Goal: Use online tool/utility: Utilize a website feature to perform a specific function

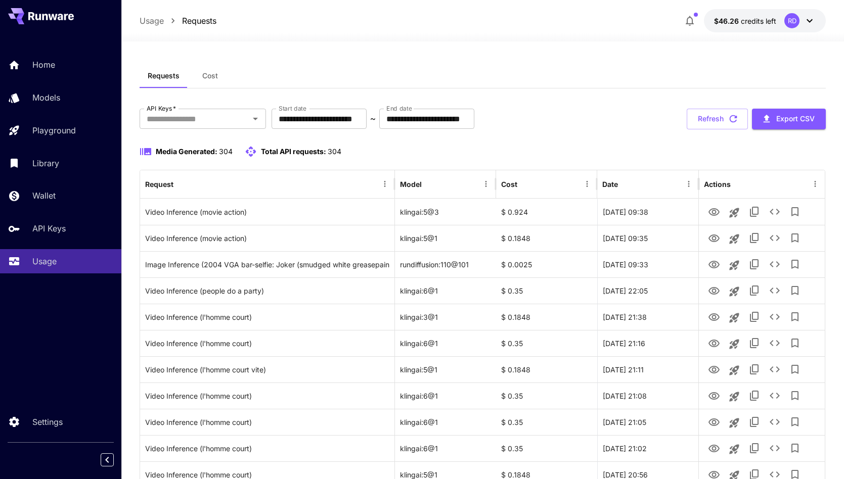
click at [810, 22] on icon at bounding box center [810, 21] width 6 height 4
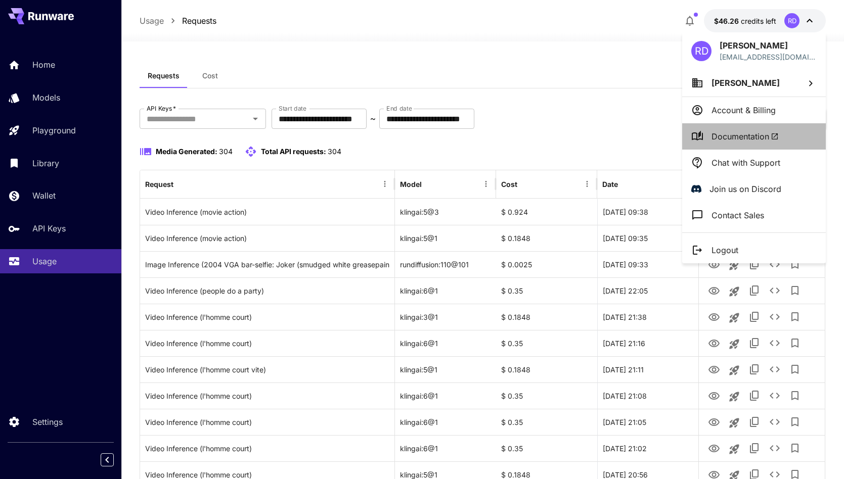
click at [739, 133] on span "Documentation" at bounding box center [745, 136] width 67 height 12
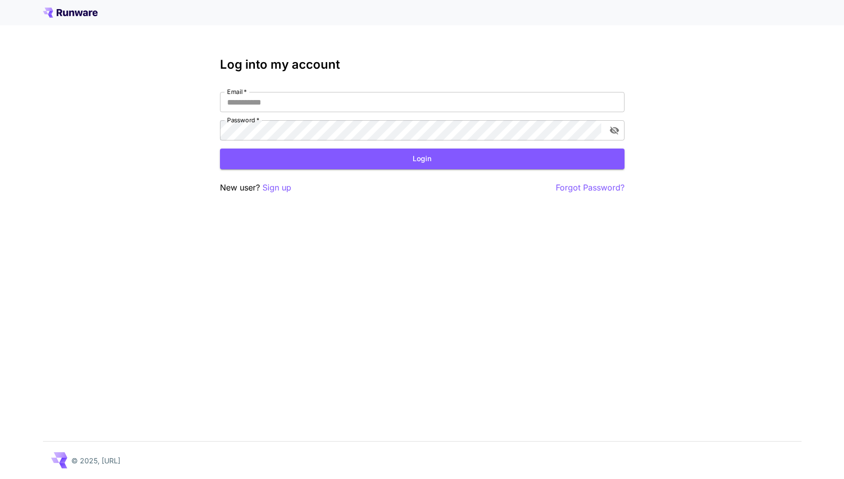
click at [330, 112] on div "Email   * Email   * Password   * Password   *" at bounding box center [422, 116] width 405 height 49
click at [326, 101] on input "Email   *" at bounding box center [422, 102] width 405 height 20
type input "**********"
click at [313, 142] on form "**********" at bounding box center [422, 130] width 405 height 77
click at [350, 162] on button "Login" at bounding box center [422, 159] width 405 height 21
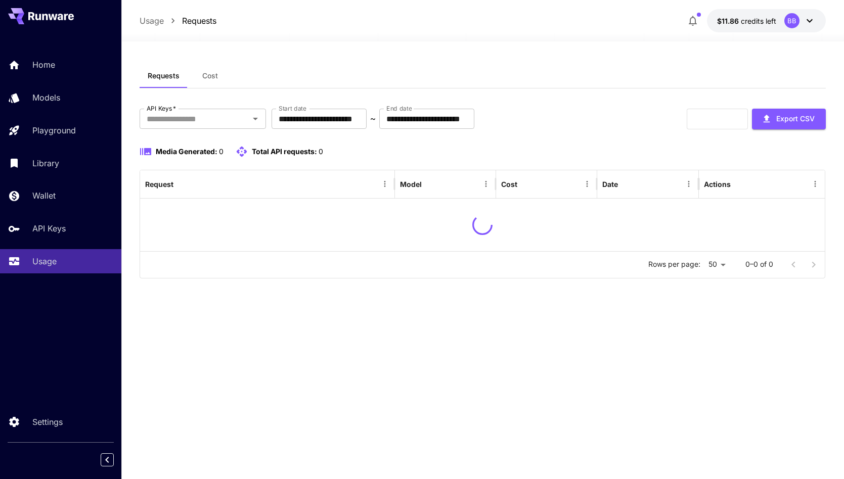
click at [808, 23] on icon at bounding box center [810, 21] width 12 height 12
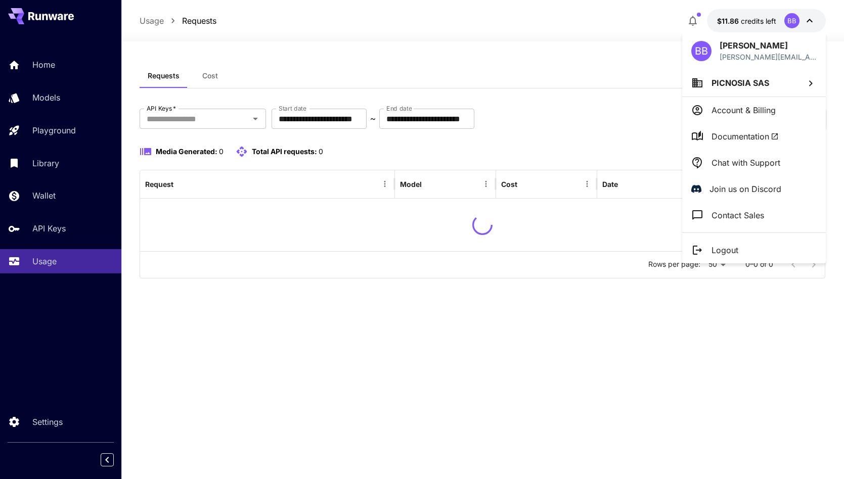
click at [729, 247] on p "Logout" at bounding box center [725, 250] width 27 height 12
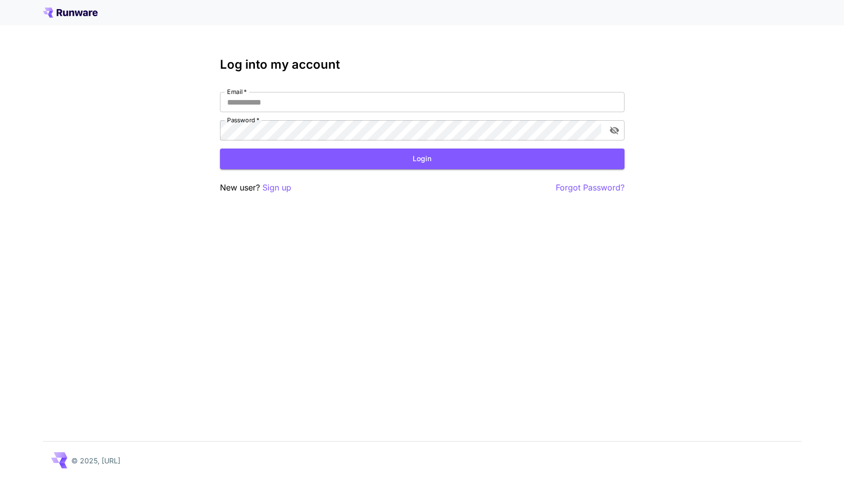
click at [308, 100] on input "Email   *" at bounding box center [422, 102] width 405 height 20
type input "**********"
click at [333, 166] on button "Login" at bounding box center [422, 159] width 405 height 21
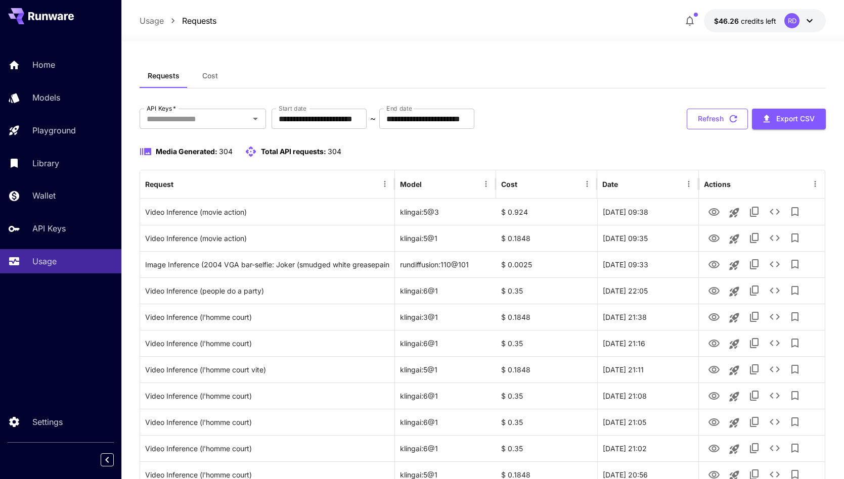
click at [701, 115] on button "Refresh" at bounding box center [717, 119] width 61 height 21
click at [810, 21] on icon at bounding box center [810, 21] width 12 height 12
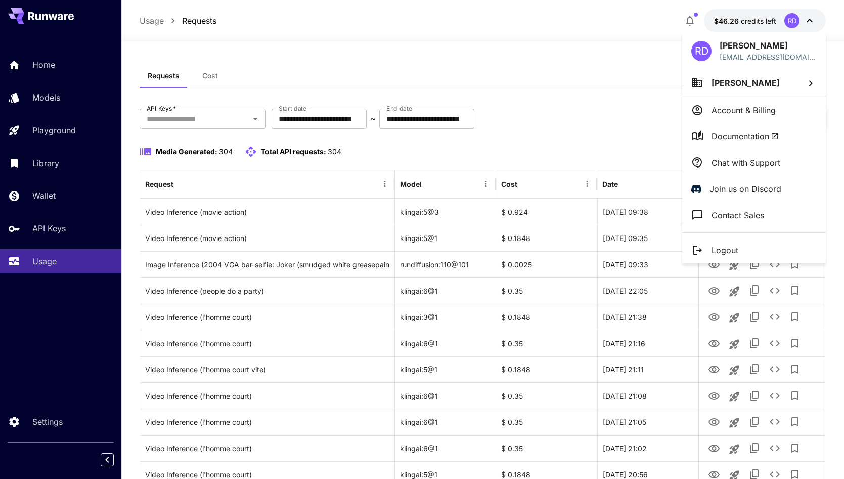
click at [726, 249] on p "Logout" at bounding box center [725, 250] width 27 height 12
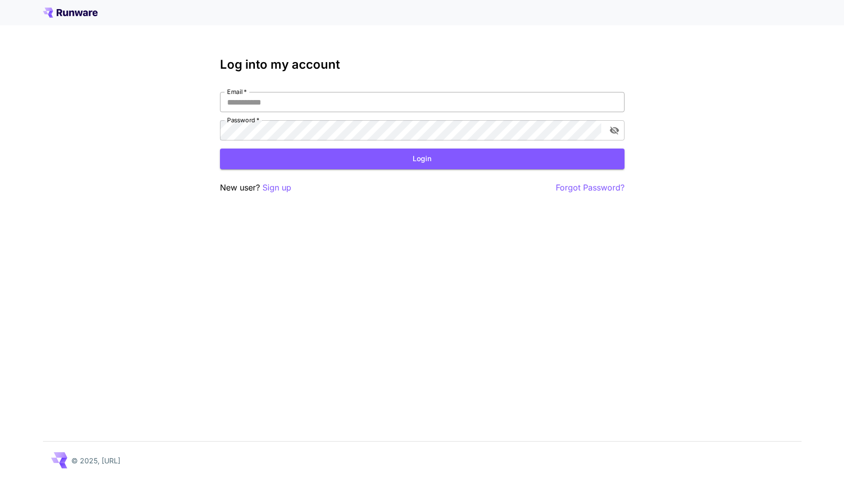
click at [336, 108] on input "Email   *" at bounding box center [422, 102] width 405 height 20
type input "**********"
click at [360, 161] on button "Login" at bounding box center [422, 159] width 405 height 21
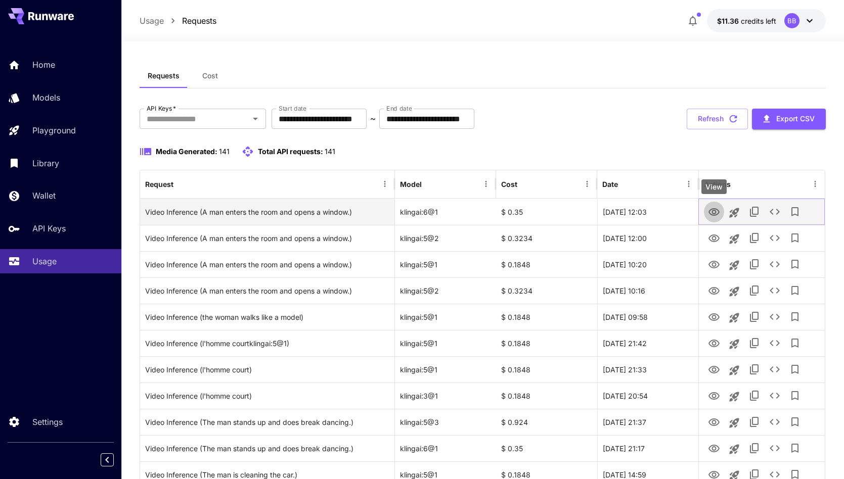
click at [717, 213] on icon "View" at bounding box center [714, 212] width 12 height 12
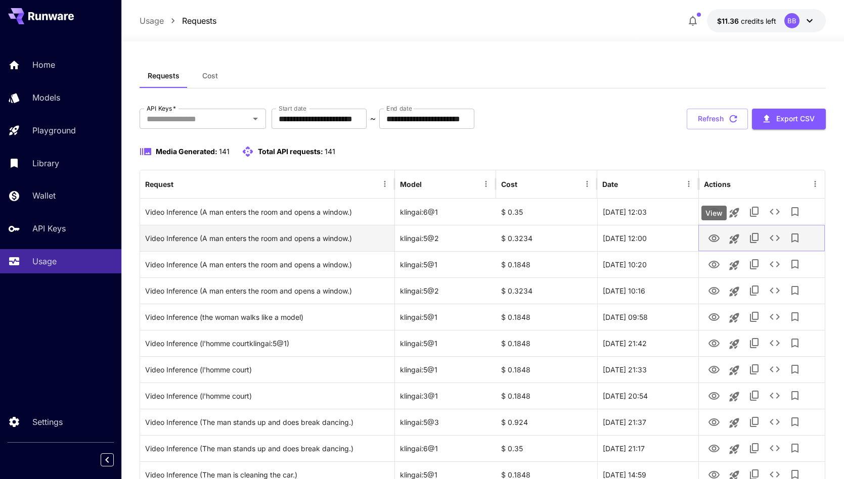
click at [714, 234] on icon "View" at bounding box center [714, 239] width 12 height 12
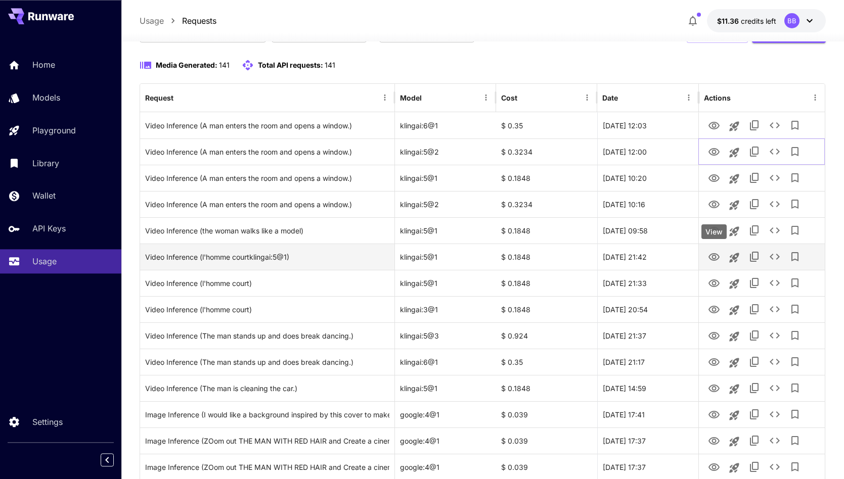
scroll to position [103, 0]
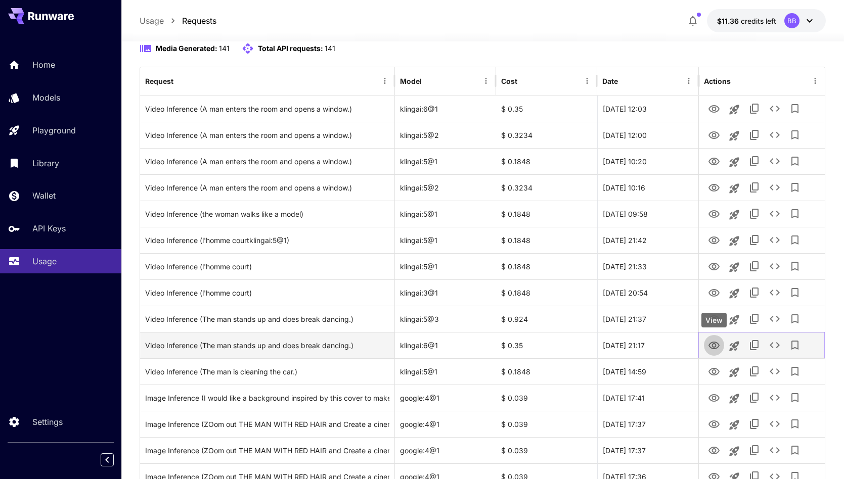
click at [718, 344] on icon "View" at bounding box center [714, 346] width 11 height 8
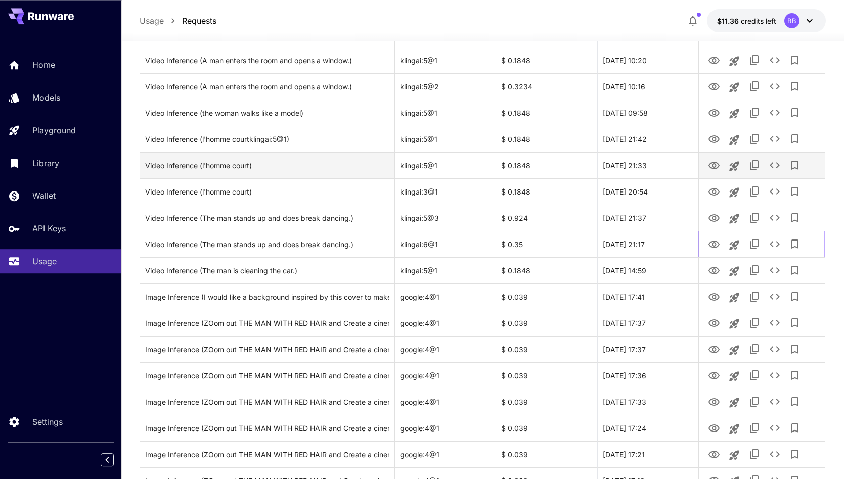
scroll to position [206, 0]
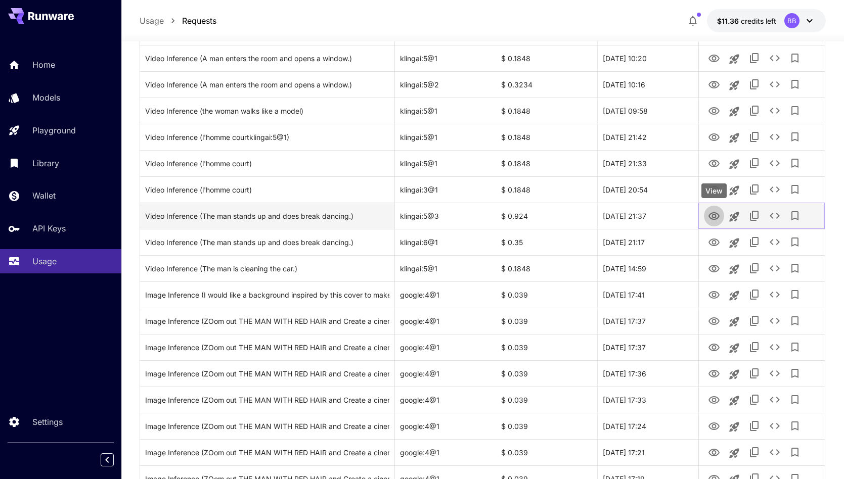
click at [711, 214] on icon "View" at bounding box center [714, 216] width 11 height 8
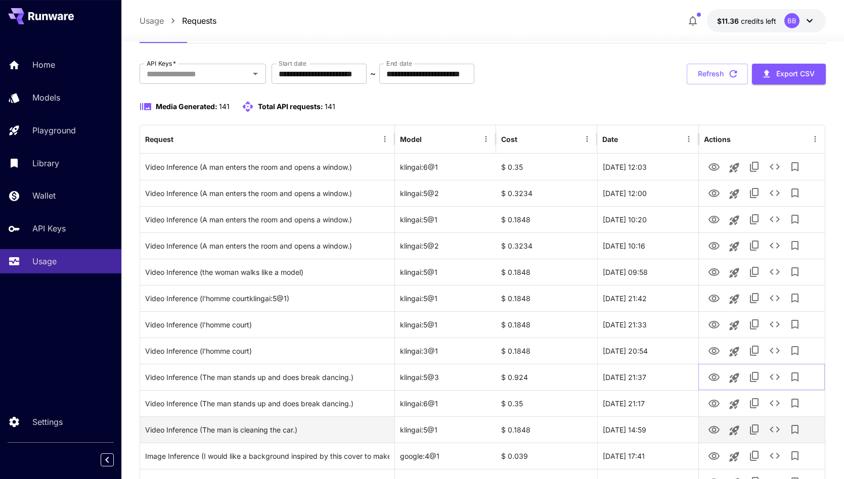
scroll to position [0, 0]
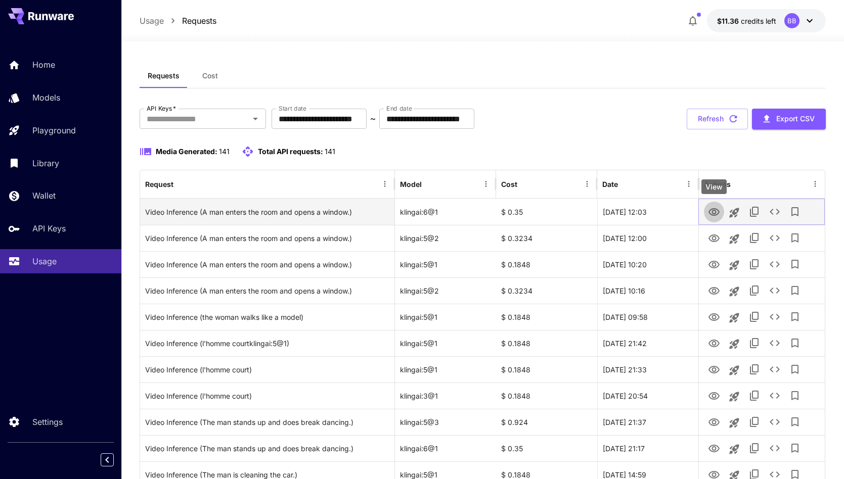
click at [713, 213] on icon "View" at bounding box center [714, 212] width 11 height 8
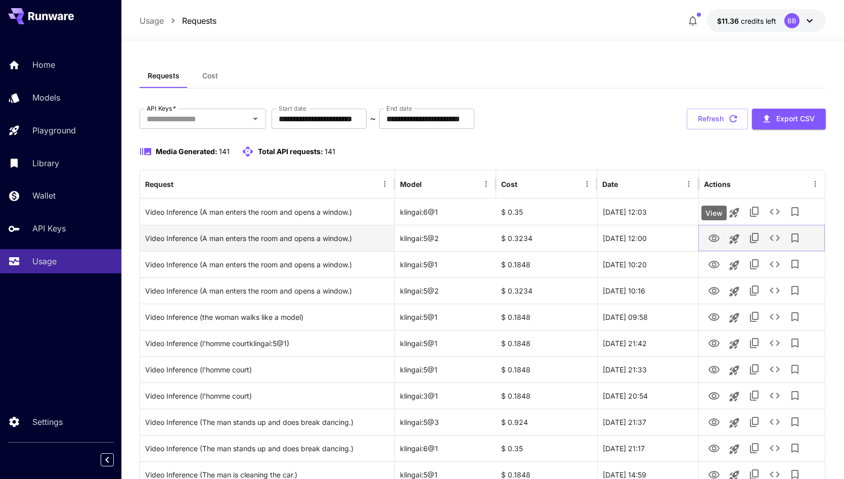
click at [712, 237] on icon "View" at bounding box center [714, 239] width 12 height 12
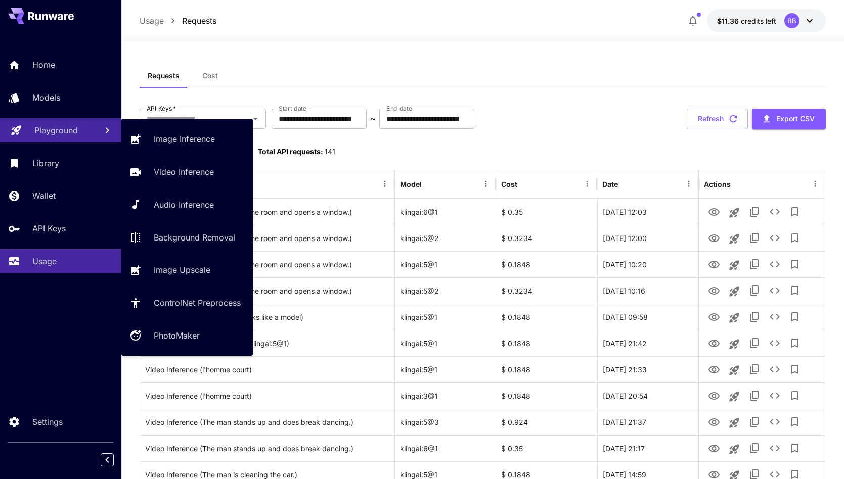
click at [64, 130] on p "Playground" at bounding box center [55, 130] width 43 height 12
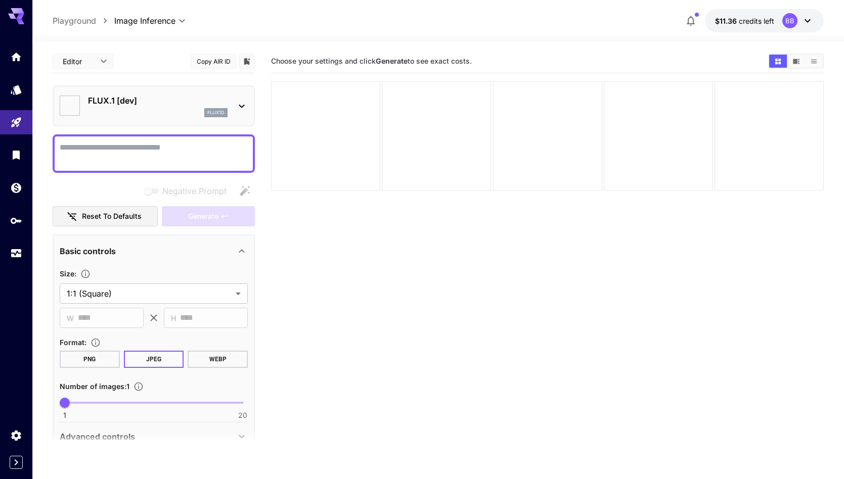
type input "**********"
click at [238, 101] on icon at bounding box center [242, 106] width 12 height 12
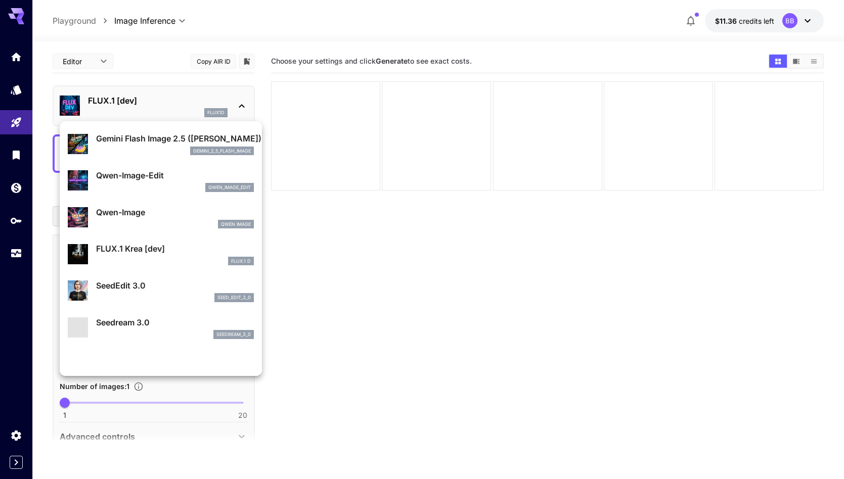
scroll to position [115, 0]
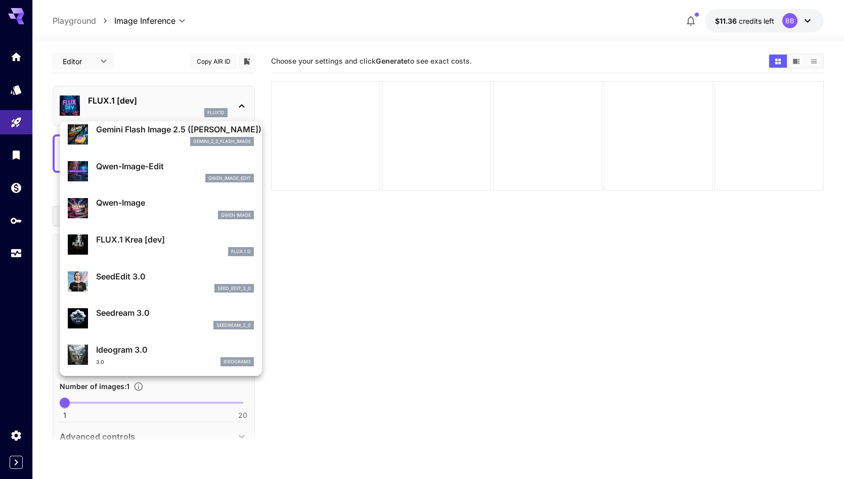
click at [182, 24] on div at bounding box center [422, 239] width 844 height 479
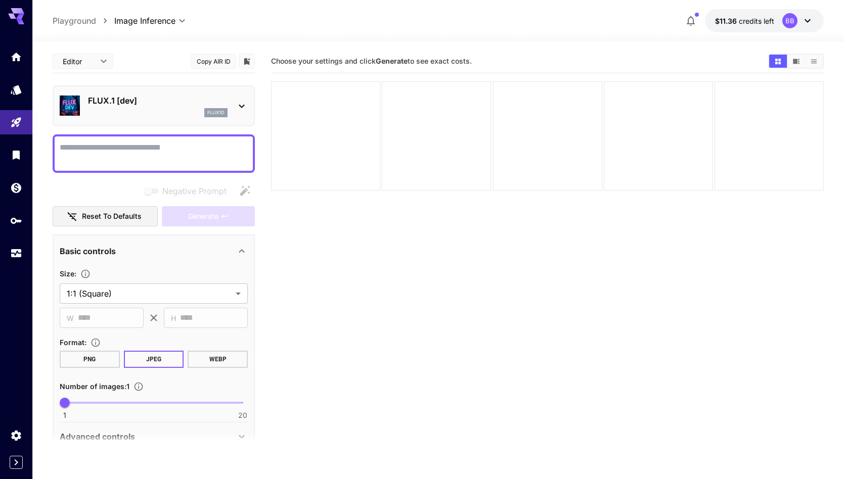
click at [171, 22] on body "**********" at bounding box center [422, 279] width 844 height 559
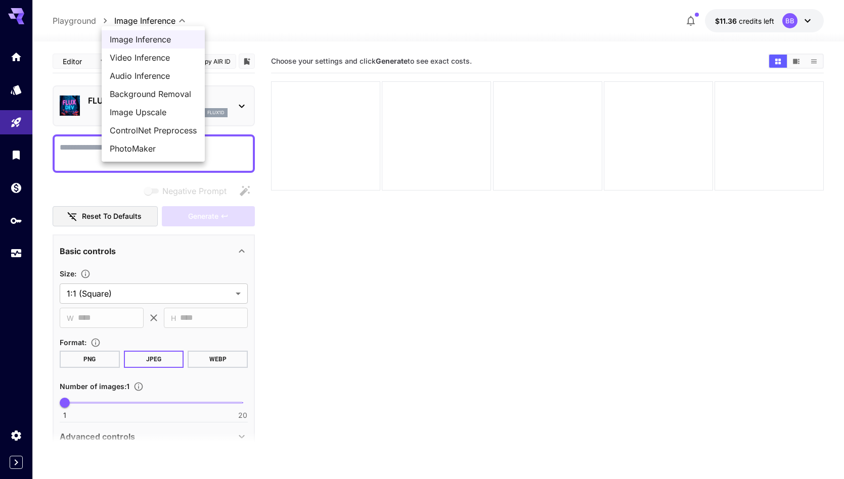
click at [150, 52] on span "Video Inference" at bounding box center [153, 58] width 87 height 12
type input "**********"
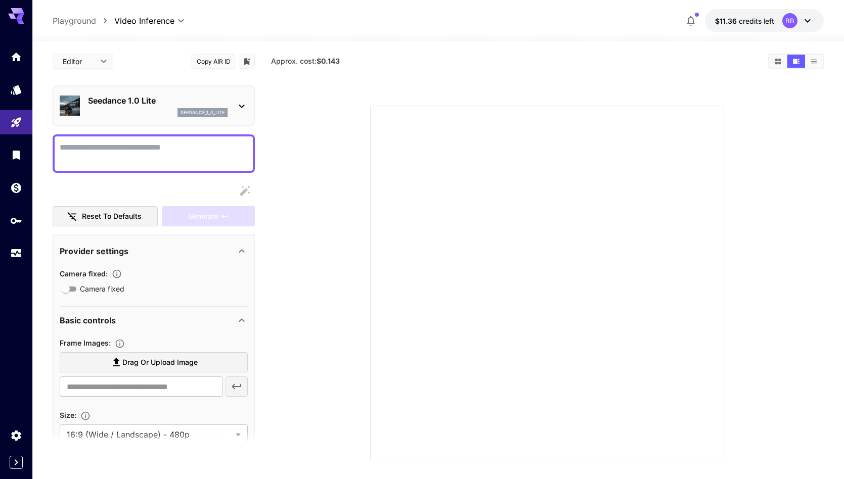
click at [236, 104] on icon at bounding box center [242, 106] width 12 height 12
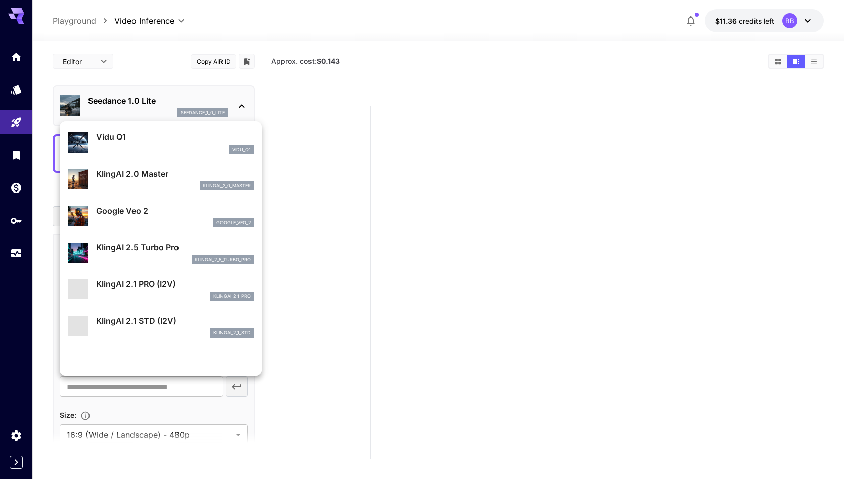
scroll to position [405, 0]
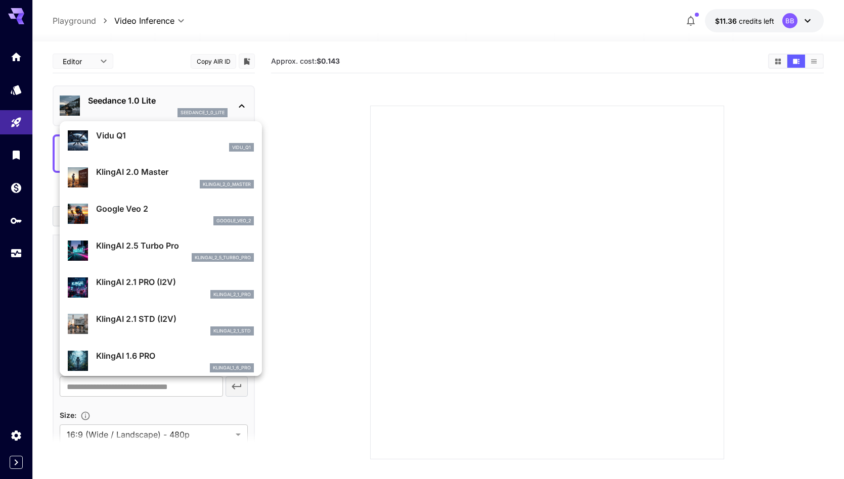
click at [125, 283] on p "KlingAI 2.1 PRO (I2V)" at bounding box center [175, 282] width 158 height 12
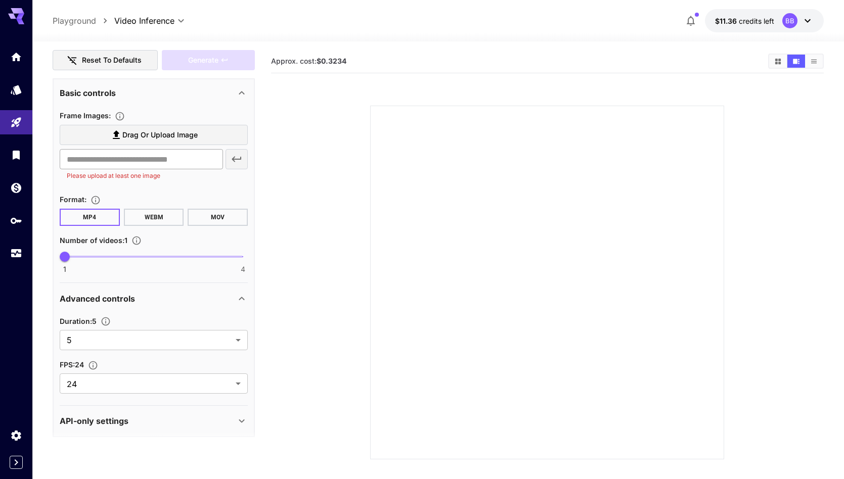
scroll to position [162, 0]
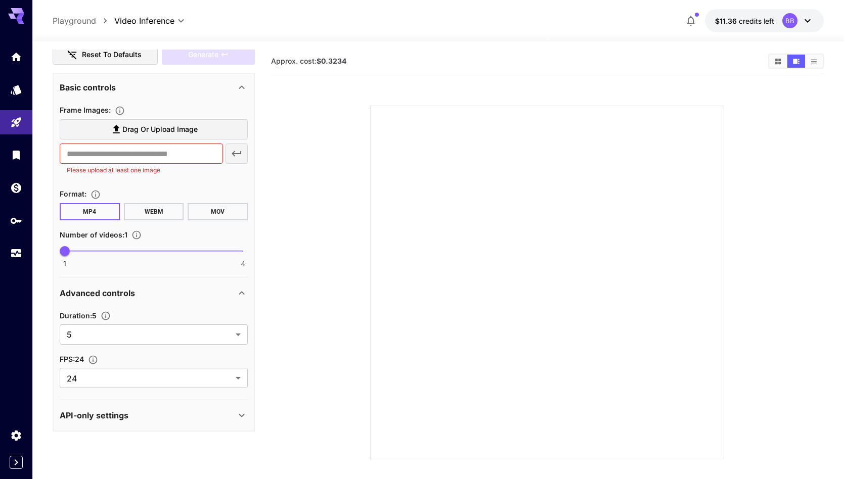
click at [126, 417] on p "API-only settings" at bounding box center [94, 416] width 69 height 12
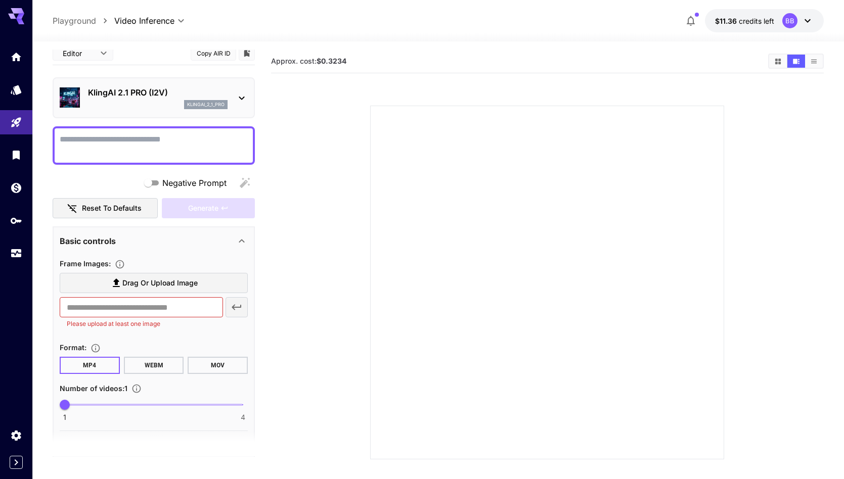
scroll to position [0, 0]
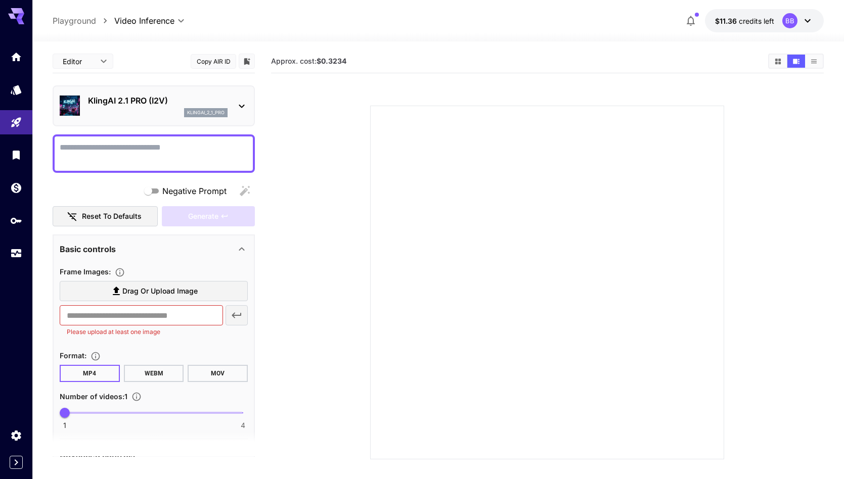
click at [238, 103] on icon at bounding box center [242, 106] width 12 height 12
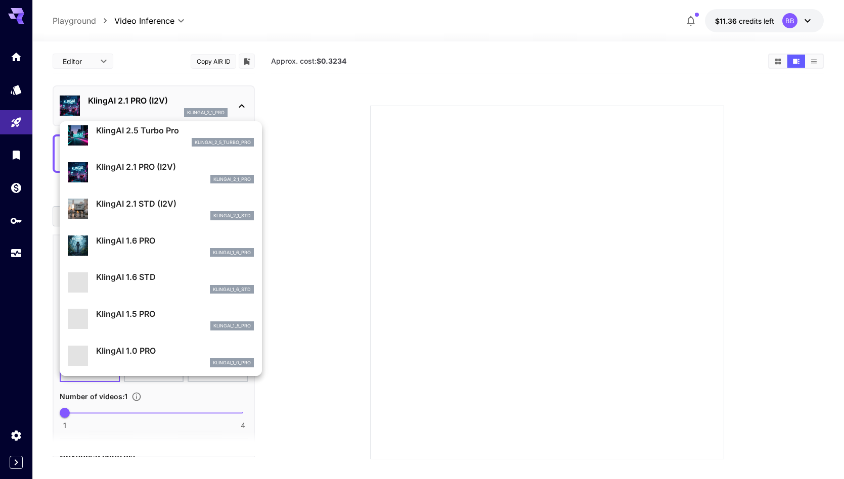
scroll to position [520, 0]
click at [170, 208] on p "KlingAI 2.1 STD (I2V)" at bounding box center [175, 204] width 158 height 12
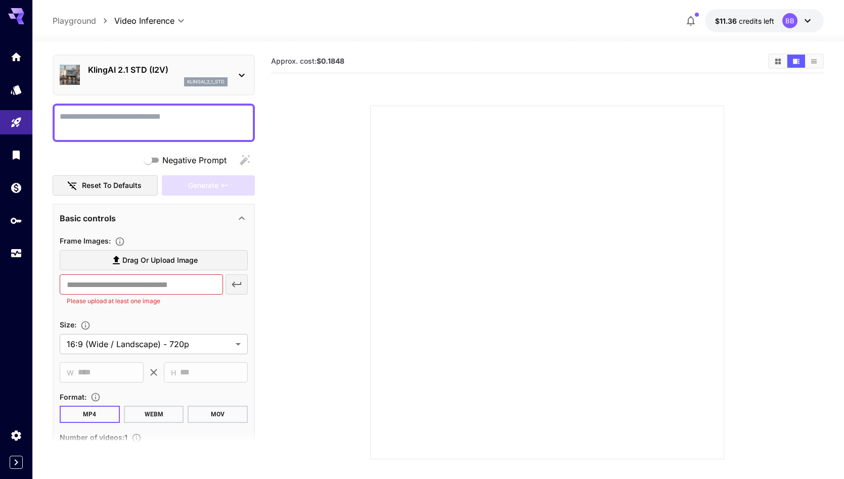
scroll to position [0, 0]
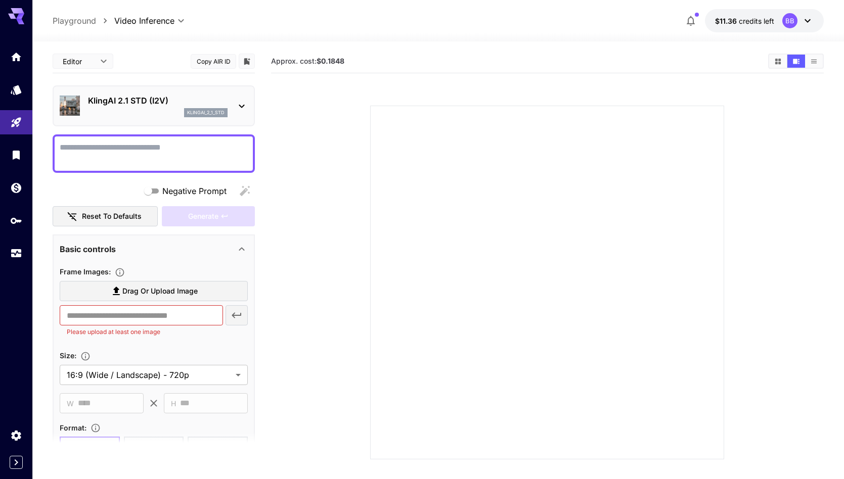
click at [244, 105] on icon at bounding box center [242, 107] width 6 height 4
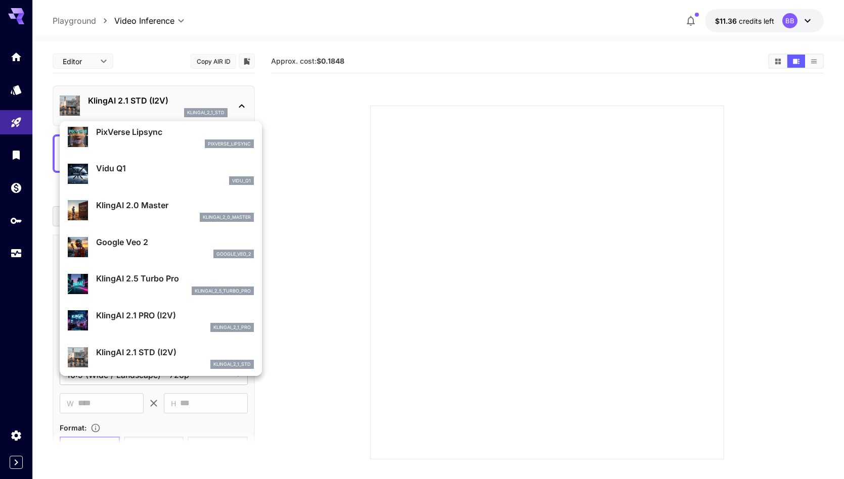
scroll to position [405, 0]
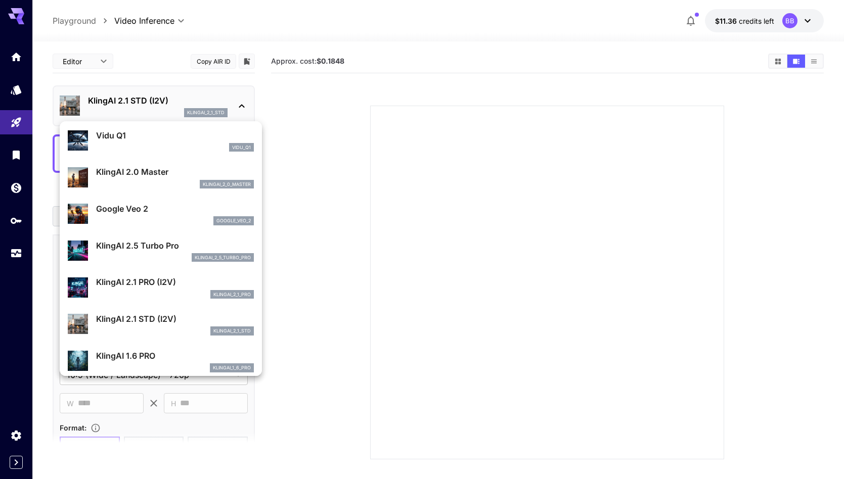
click at [175, 284] on p "KlingAI 2.1 PRO (I2V)" at bounding box center [175, 282] width 158 height 12
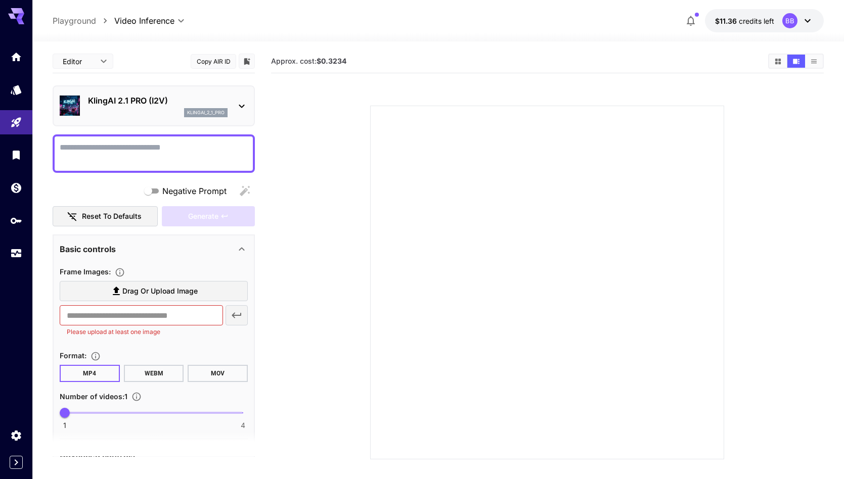
click at [233, 100] on div "KlingAI 2.1 PRO (I2V) klingai_2_1_pro" at bounding box center [154, 106] width 188 height 31
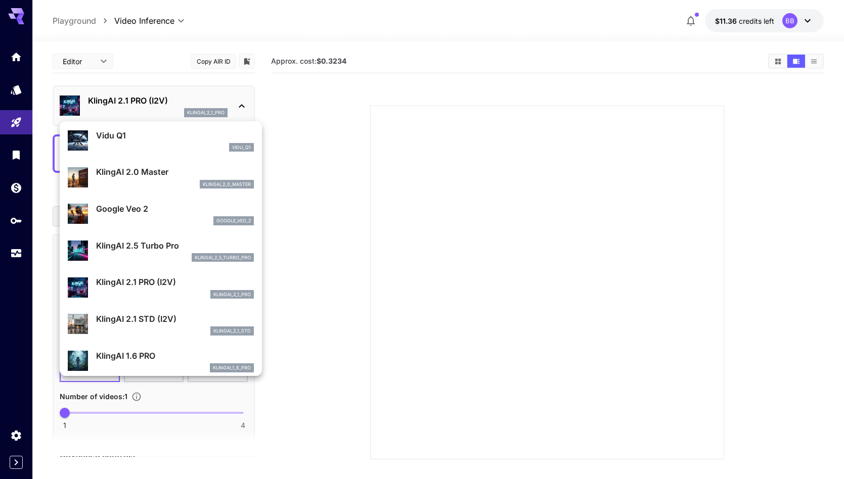
click at [158, 249] on p "KlingAI 2.5 Turbo Pro" at bounding box center [175, 246] width 158 height 12
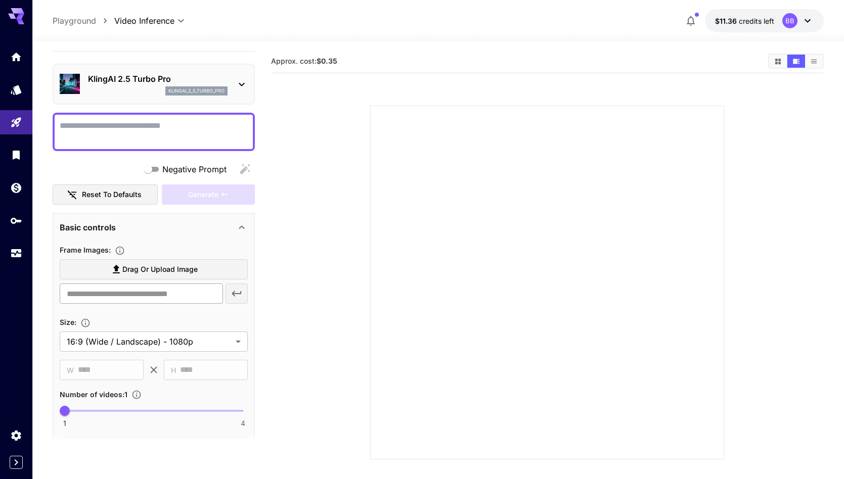
scroll to position [0, 0]
